Goal: Transaction & Acquisition: Subscribe to service/newsletter

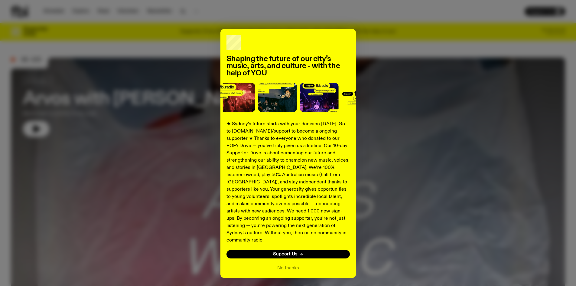
scroll to position [14, 0]
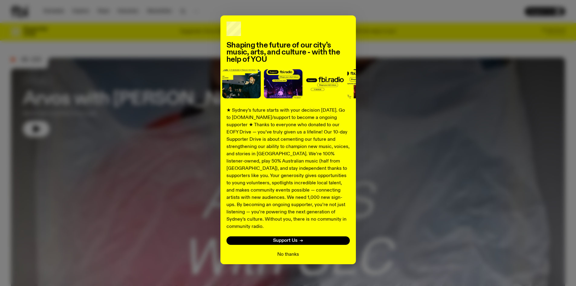
click at [290, 251] on button "No thanks" at bounding box center [288, 254] width 22 height 7
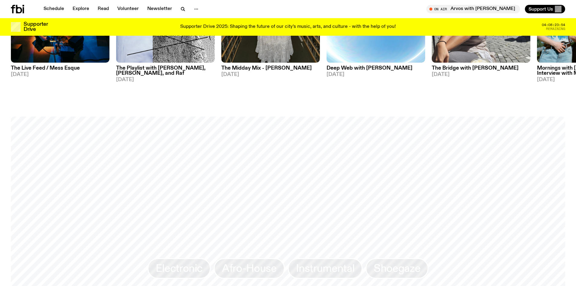
scroll to position [571, 0]
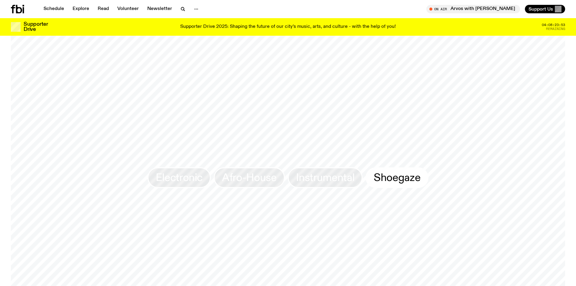
click at [399, 183] on link "Shoegaze" at bounding box center [397, 177] width 63 height 21
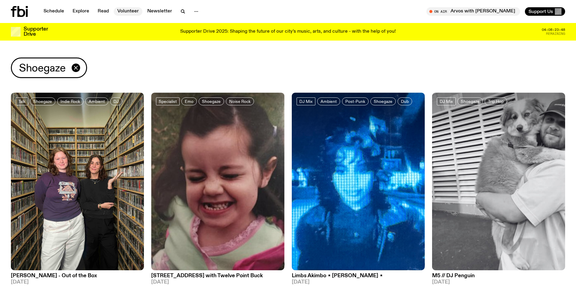
click at [116, 13] on link "Volunteer" at bounding box center [128, 11] width 29 height 8
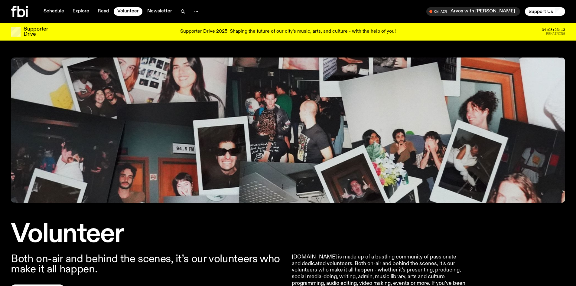
click at [463, 31] on div "Supporter Drive 2025: Shaping the future of our city’s music, arts, and culture…" at bounding box center [287, 32] width 467 height 10
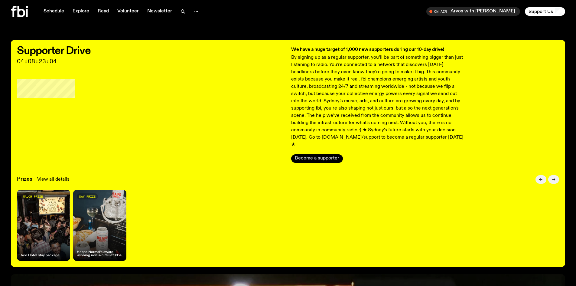
click at [320, 154] on button "Become a supporter" at bounding box center [317, 158] width 52 height 8
